Goal: Information Seeking & Learning: Find specific fact

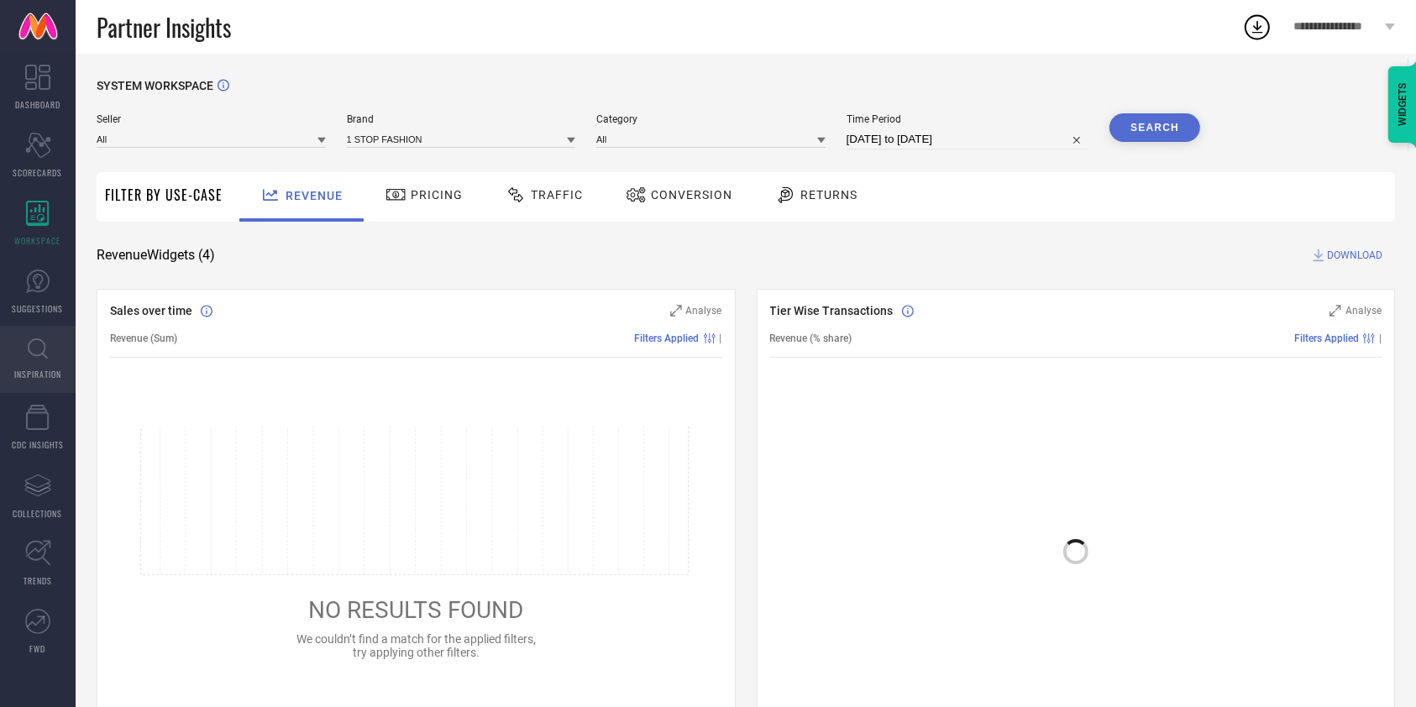
click at [32, 353] on icon at bounding box center [38, 348] width 20 height 21
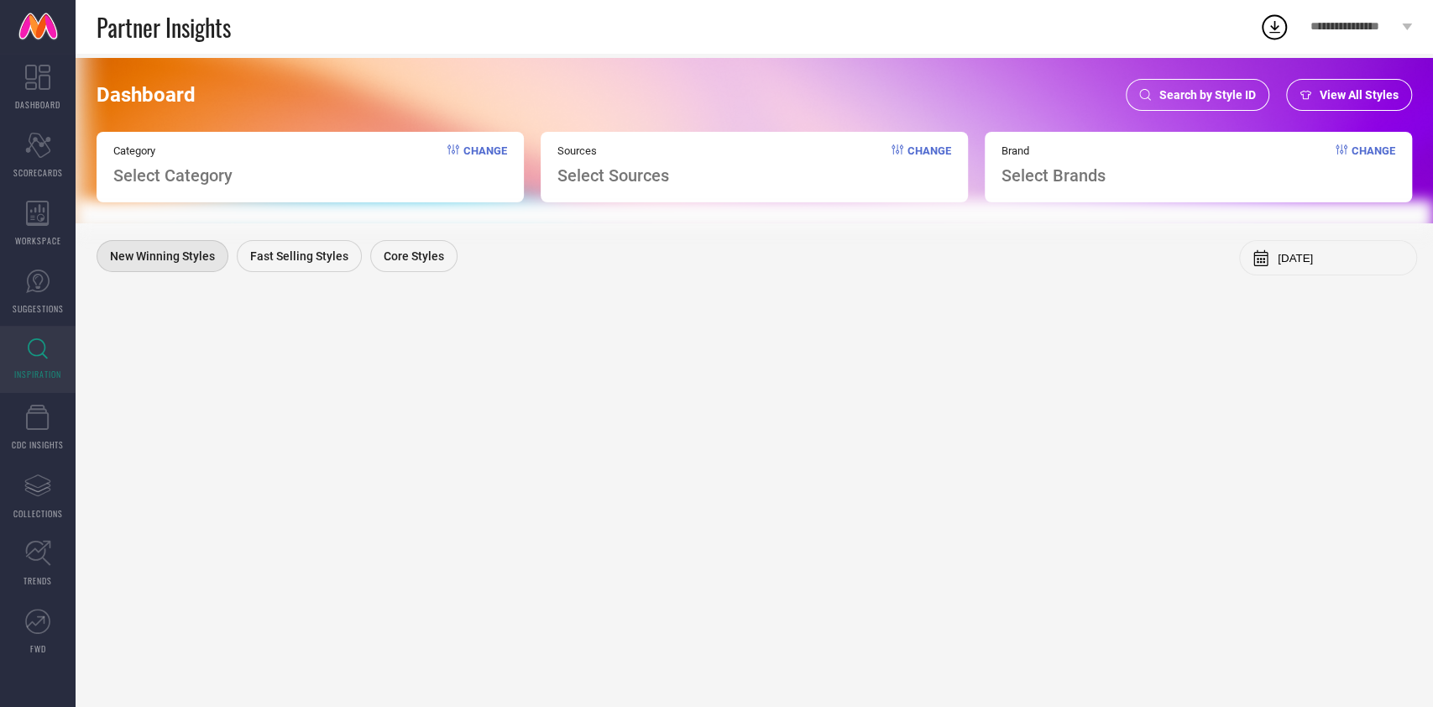
click at [1168, 102] on span "Search by Style ID" at bounding box center [1208, 94] width 97 height 13
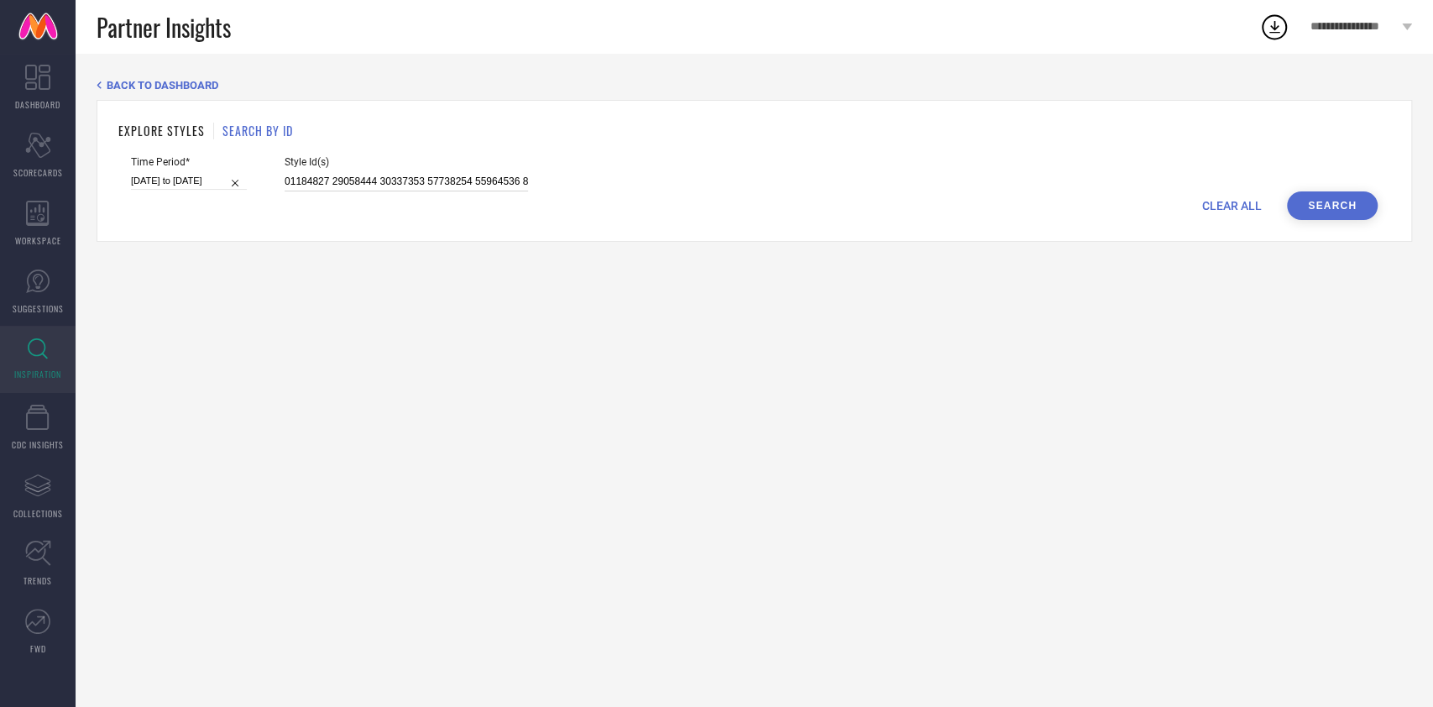
click at [380, 183] on input at bounding box center [407, 181] width 244 height 19
paste input "32711395 34485376 32610882 30431648 33448866 32706377 30066444 33653722 2864412…"
type input "32711395 34485376 32610882 30431648 33448866 32706377 30066444 33653722 2864412…"
select select "7"
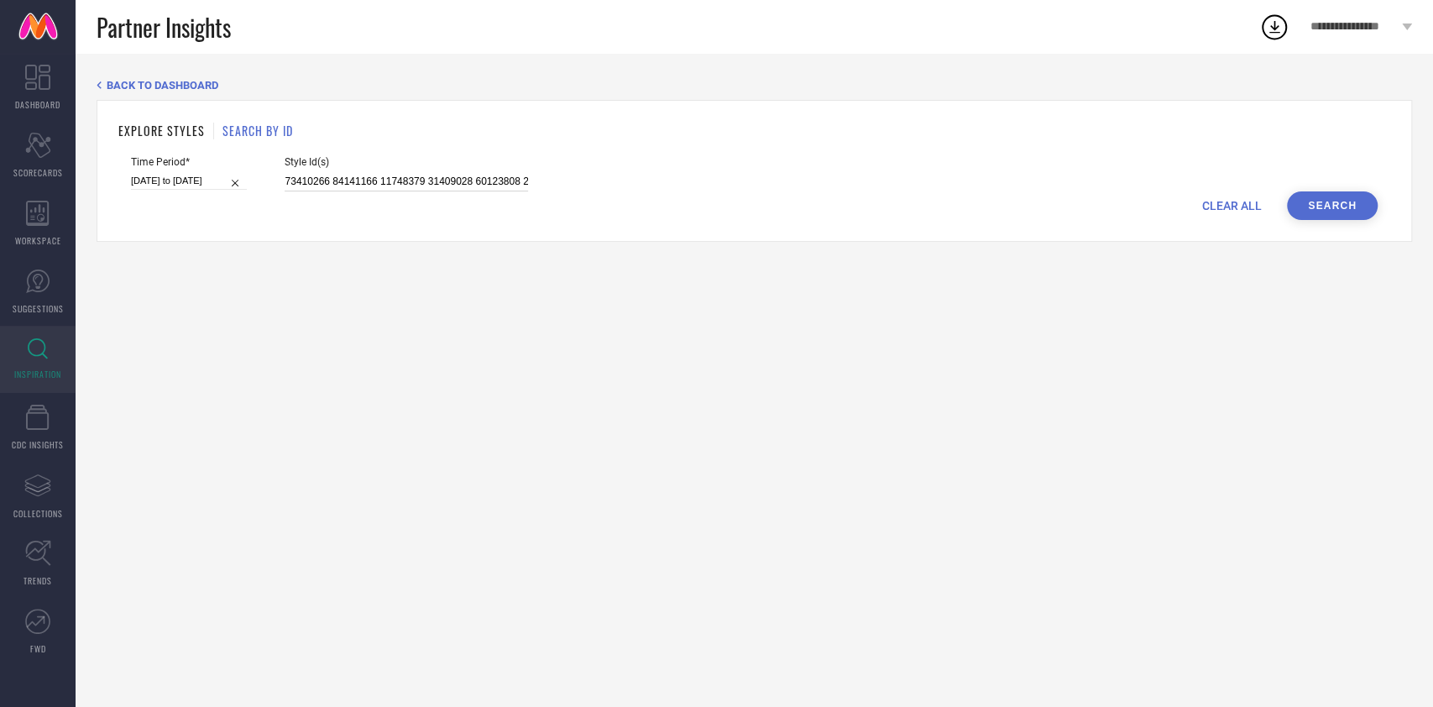
select select "2025"
select select "8"
select select "2025"
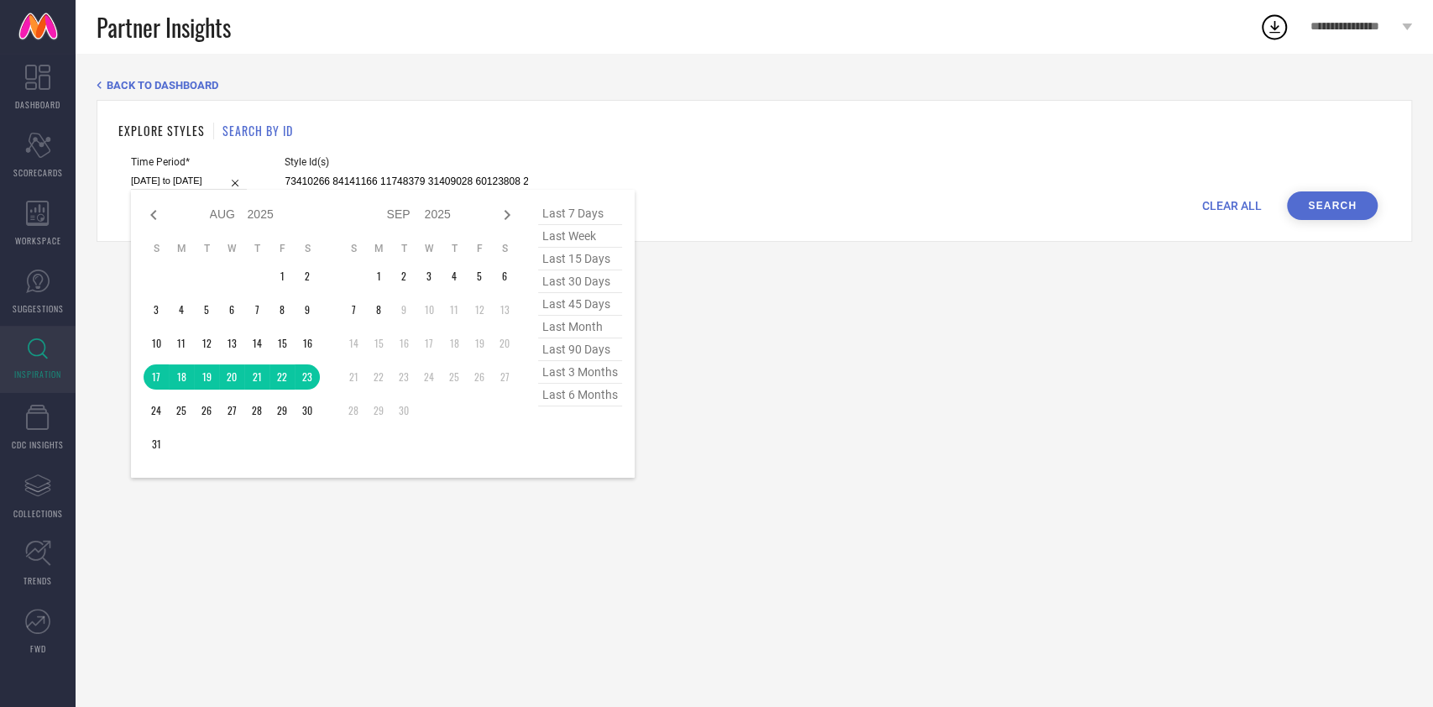
click at [173, 175] on input "17-08-2025 to 23-08-2025" at bounding box center [189, 181] width 116 height 18
type input "32711395 34485376 32610882 30431648 33448866 32706377 30066444 33653722 2864412…"
click at [579, 280] on span "last 30 days" at bounding box center [580, 281] width 84 height 23
type input "[DATE] to [DATE]"
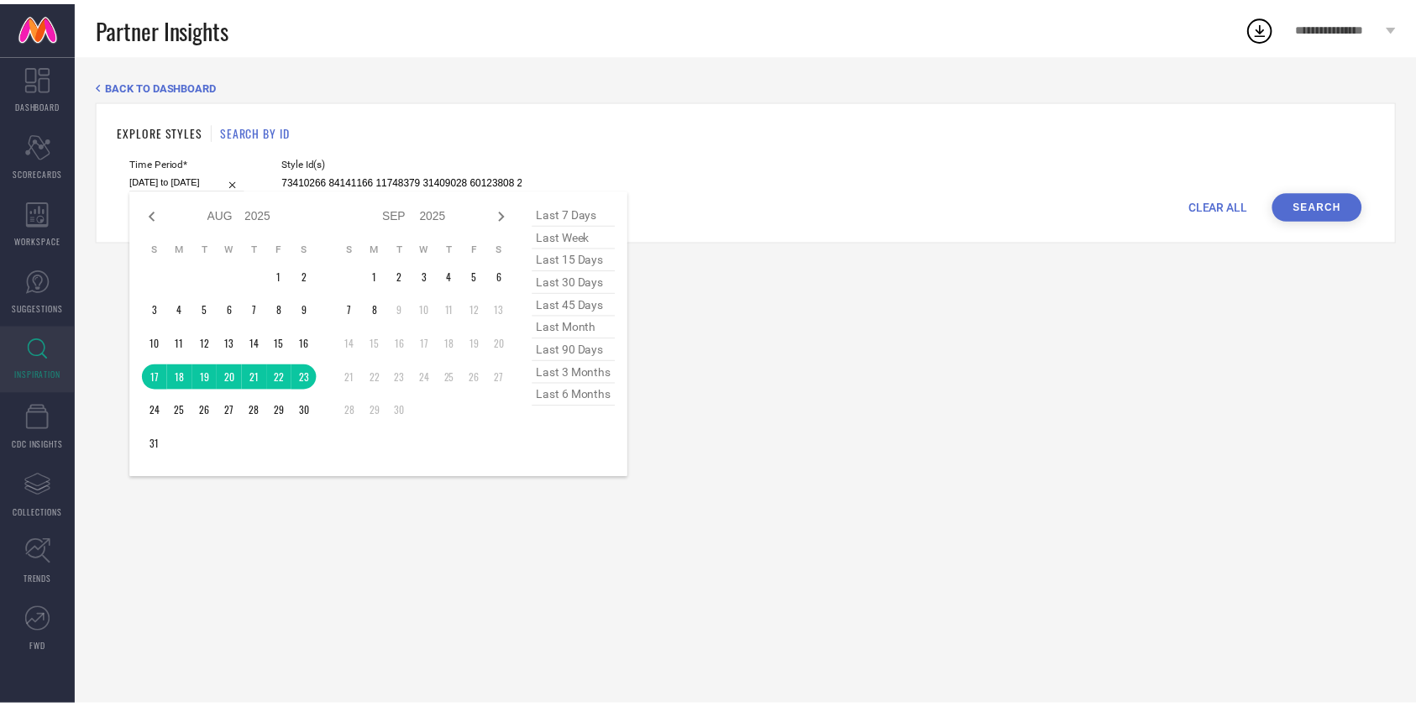
scroll to position [0, 0]
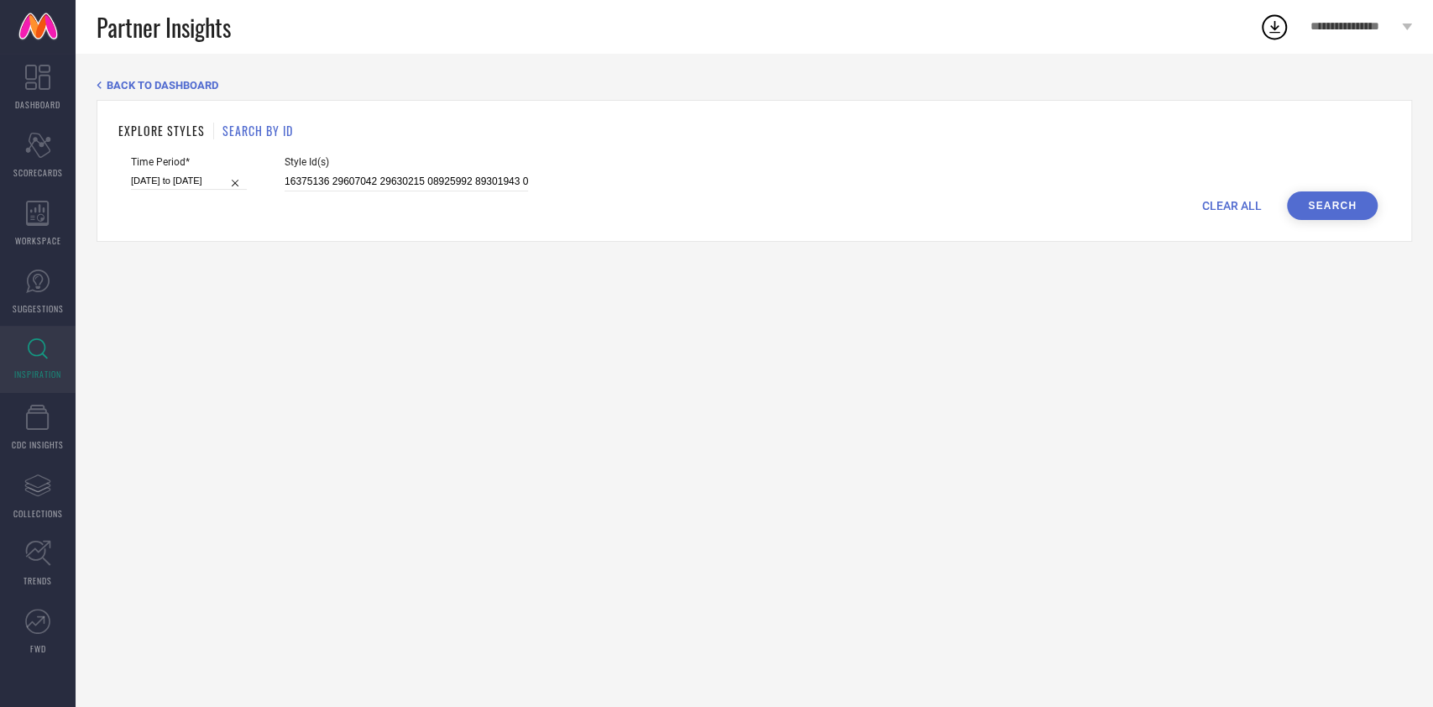
click at [1357, 197] on button "Search" at bounding box center [1332, 205] width 91 height 29
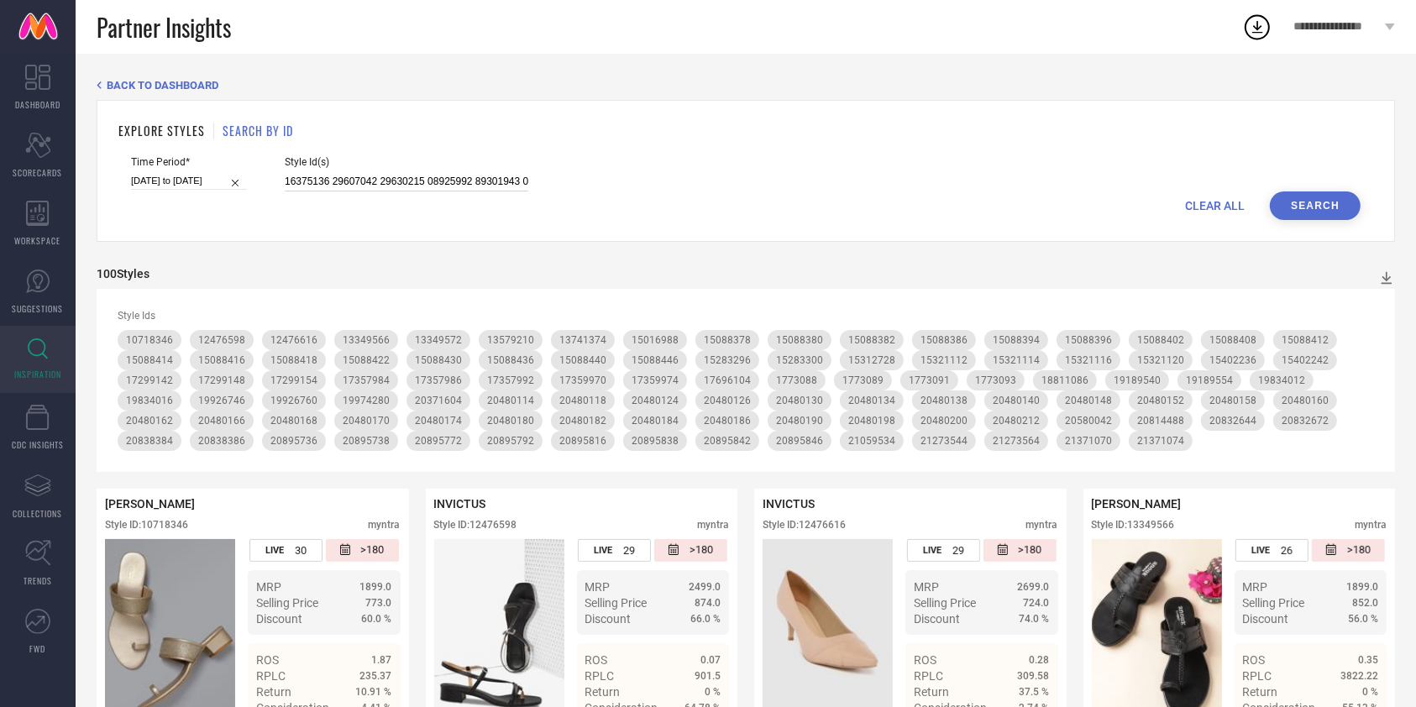
click at [416, 182] on input at bounding box center [407, 181] width 244 height 19
click at [1318, 218] on button "Search" at bounding box center [1315, 205] width 91 height 29
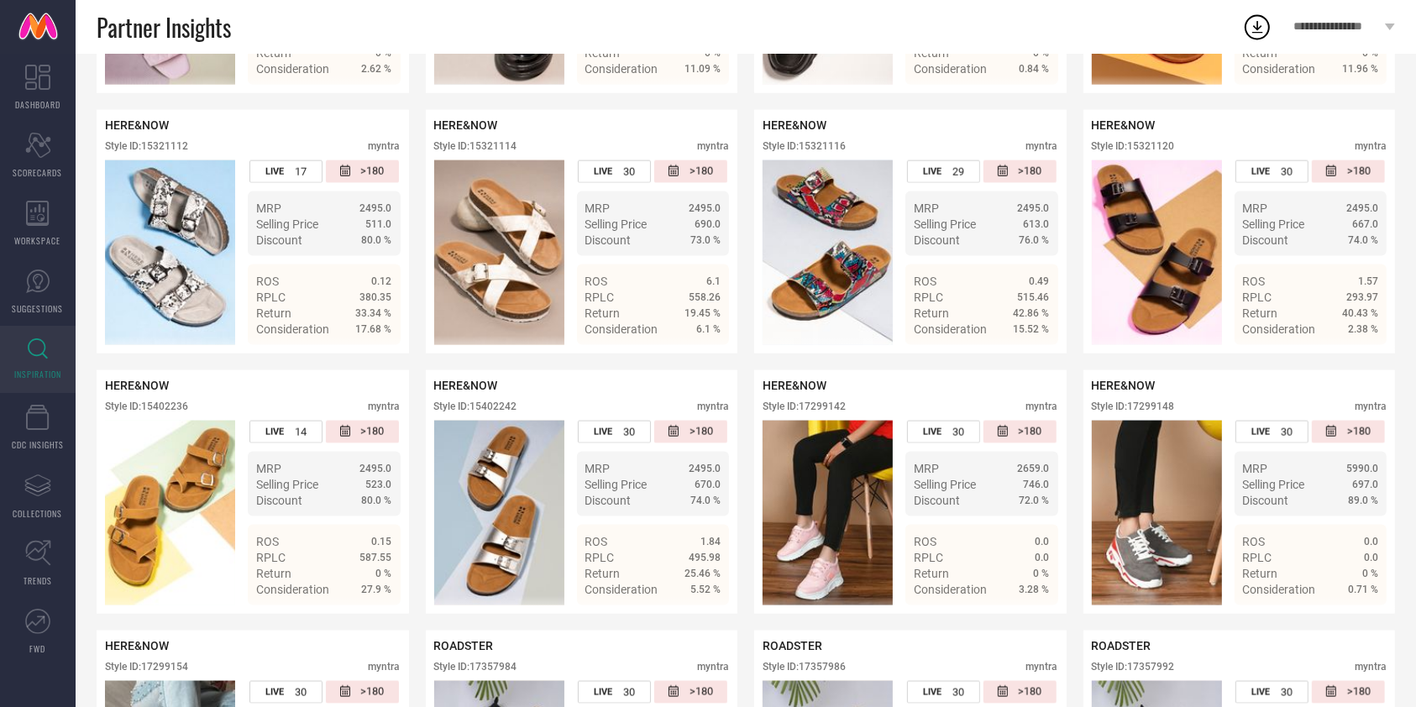
scroll to position [2204, 0]
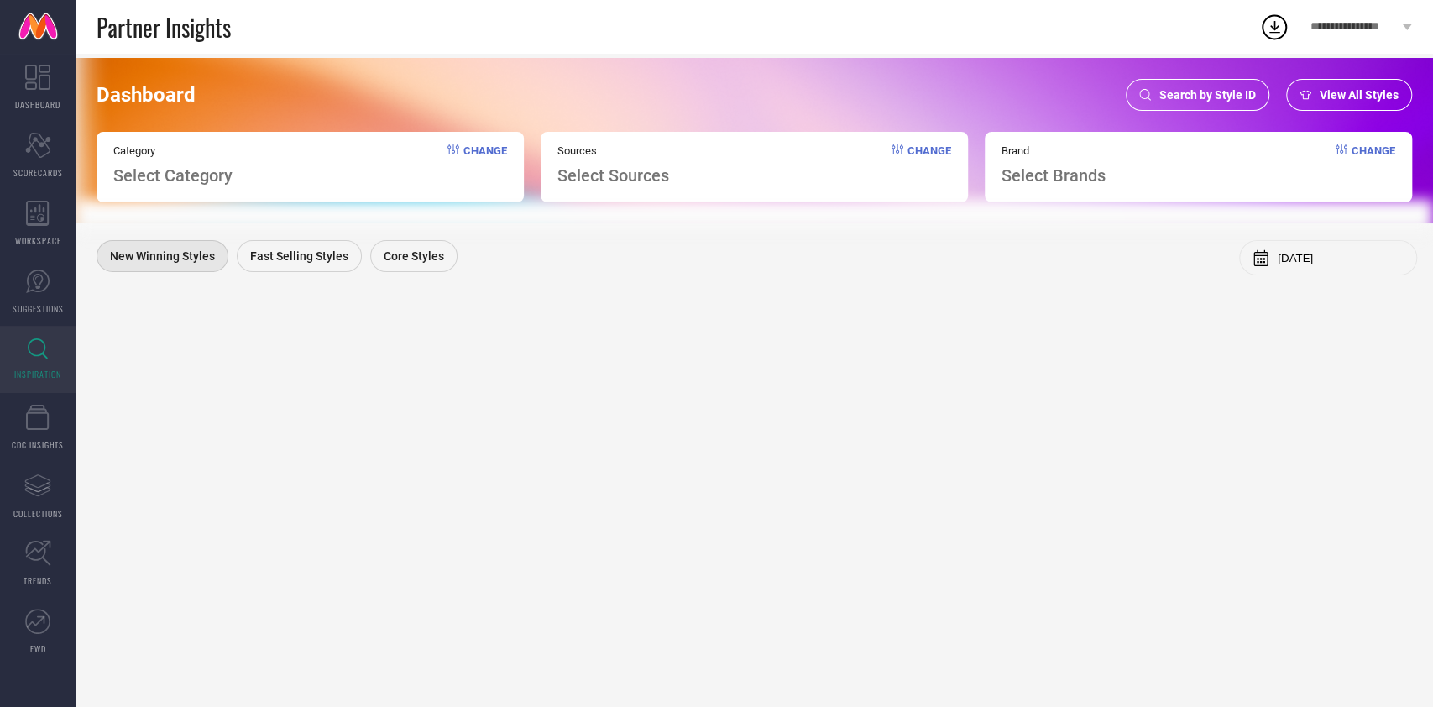
click at [1171, 95] on span "Search by Style ID" at bounding box center [1208, 94] width 97 height 13
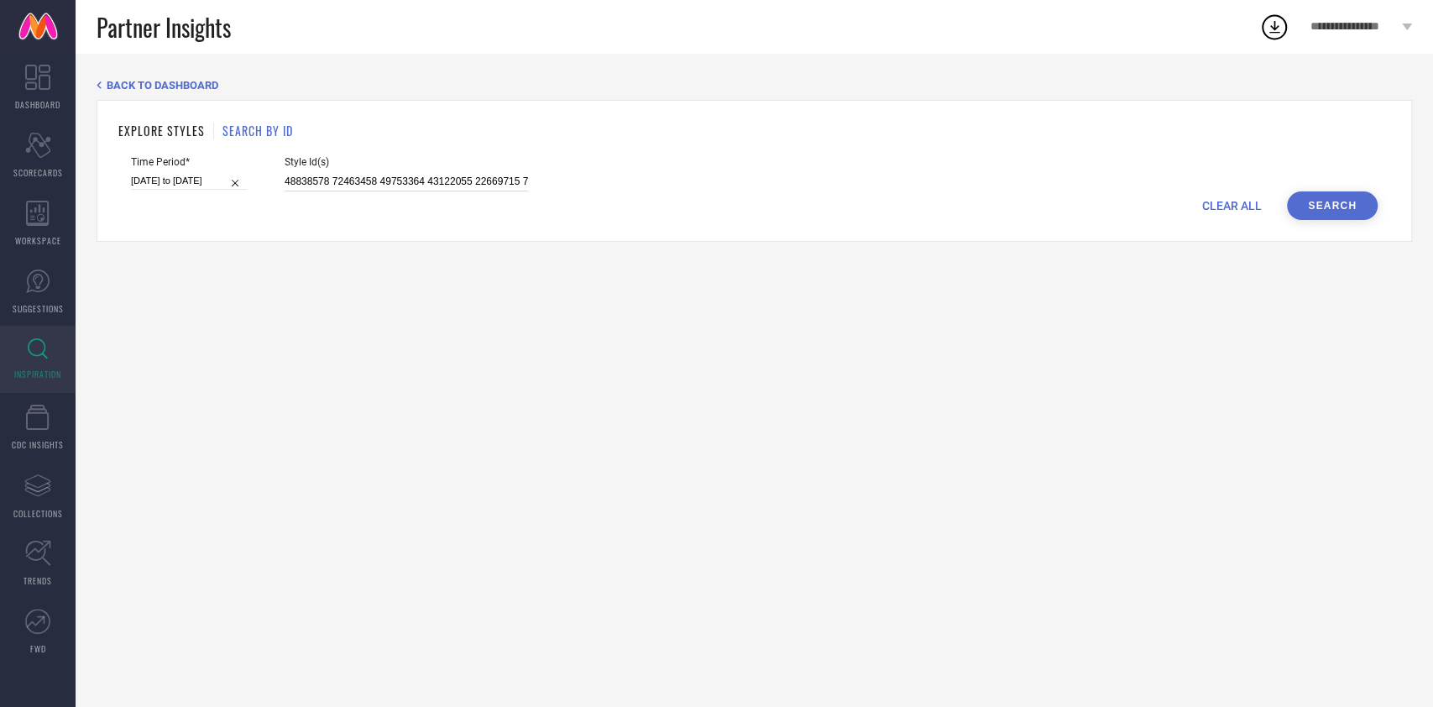
click at [403, 186] on input at bounding box center [407, 181] width 244 height 19
